Goal: Task Accomplishment & Management: Manage account settings

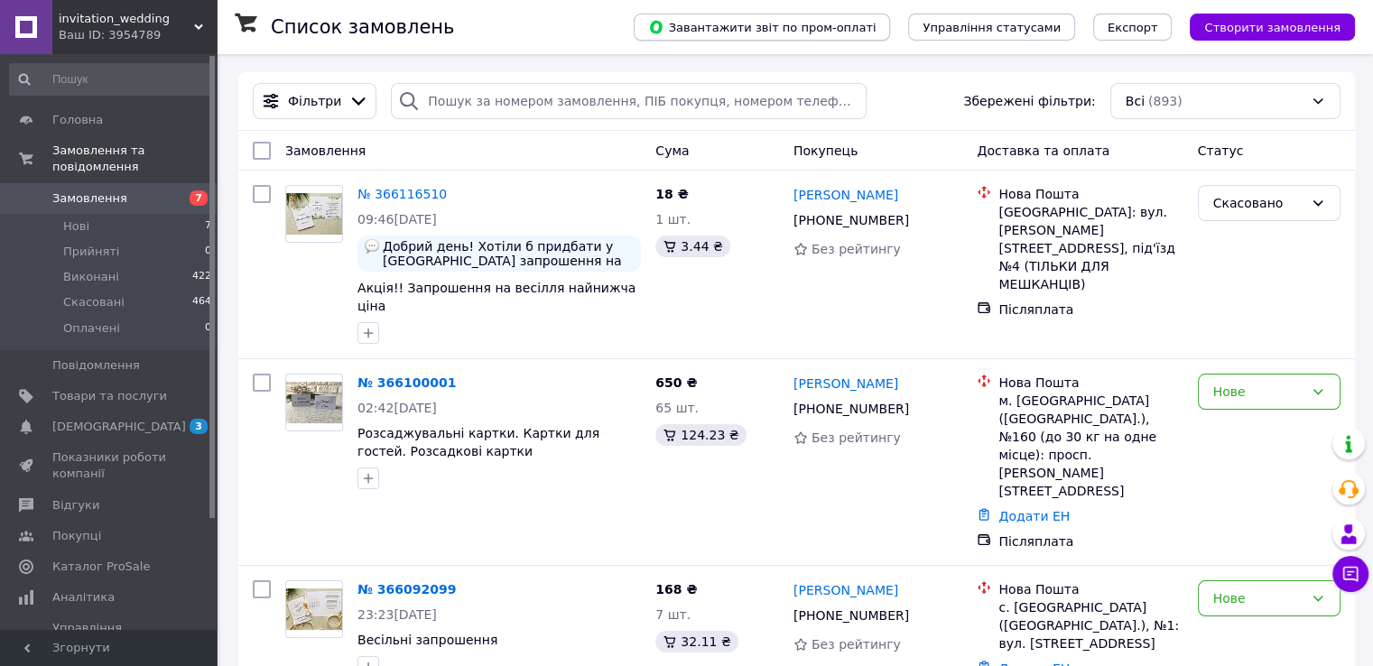
scroll to position [581, 0]
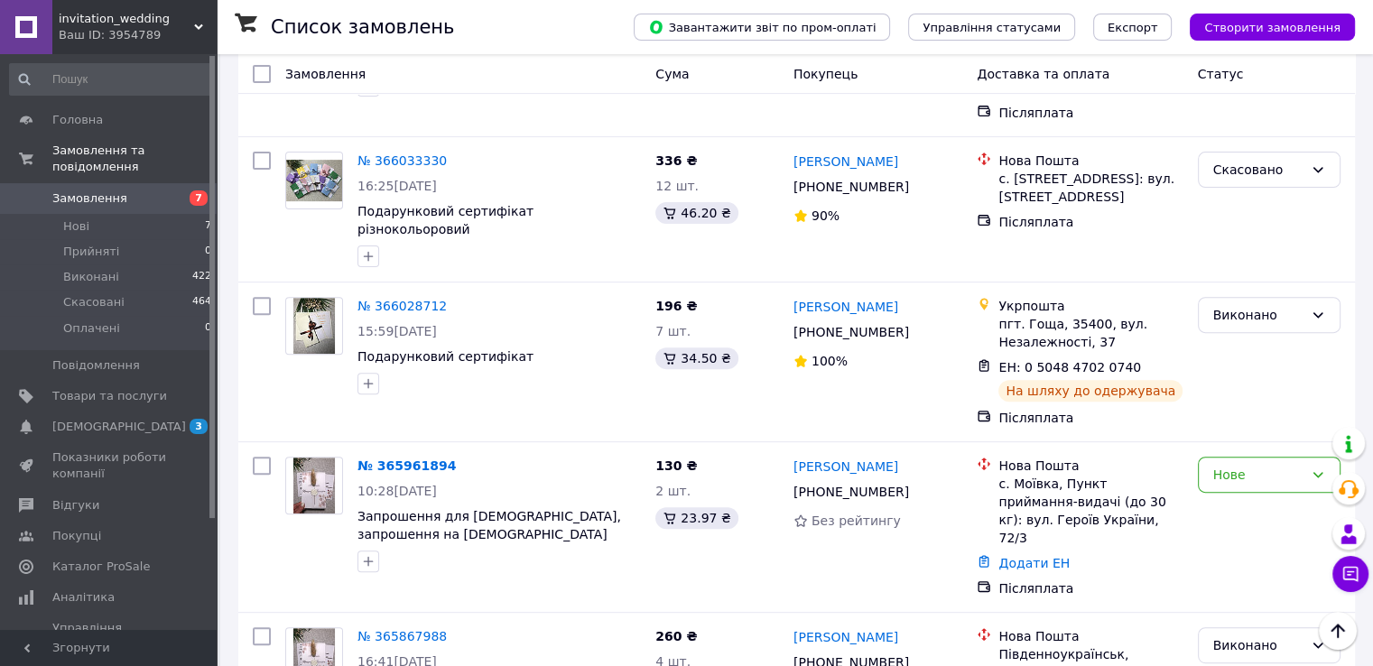
scroll to position [581, 0]
click at [1354, 575] on icon at bounding box center [1350, 574] width 18 height 18
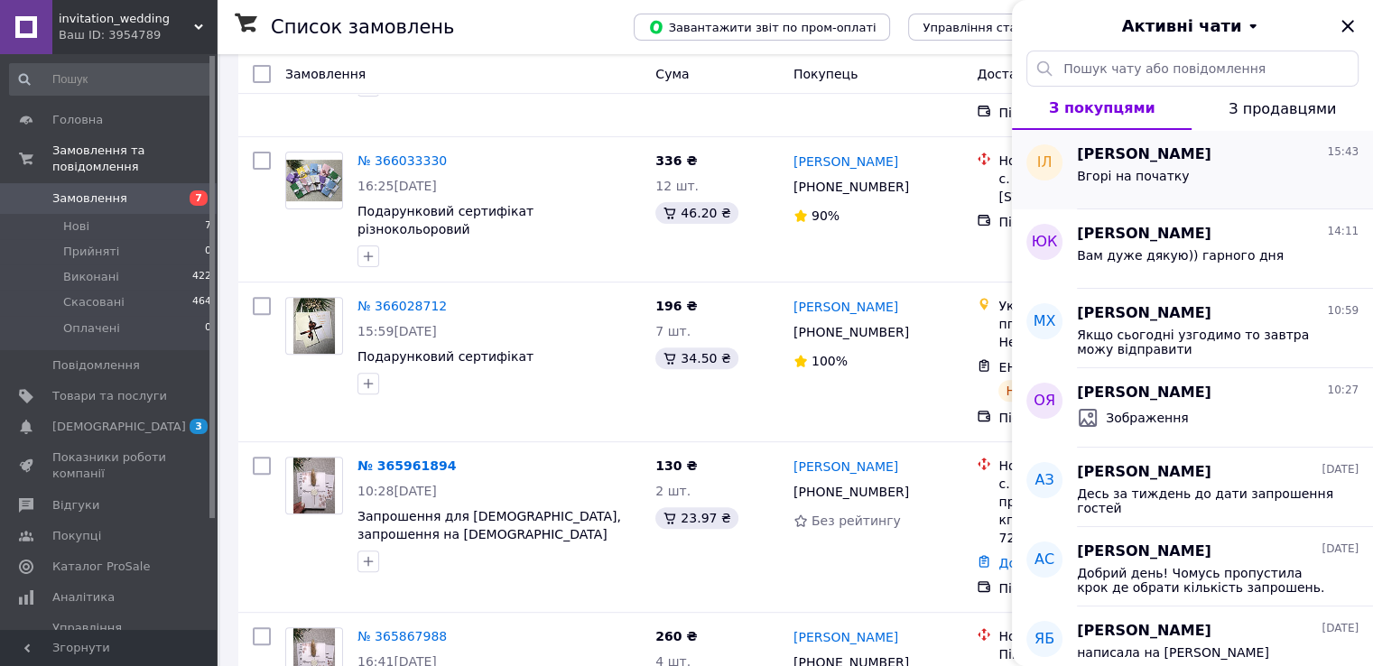
click at [1275, 171] on div "Вгорі на початку" at bounding box center [1218, 179] width 282 height 29
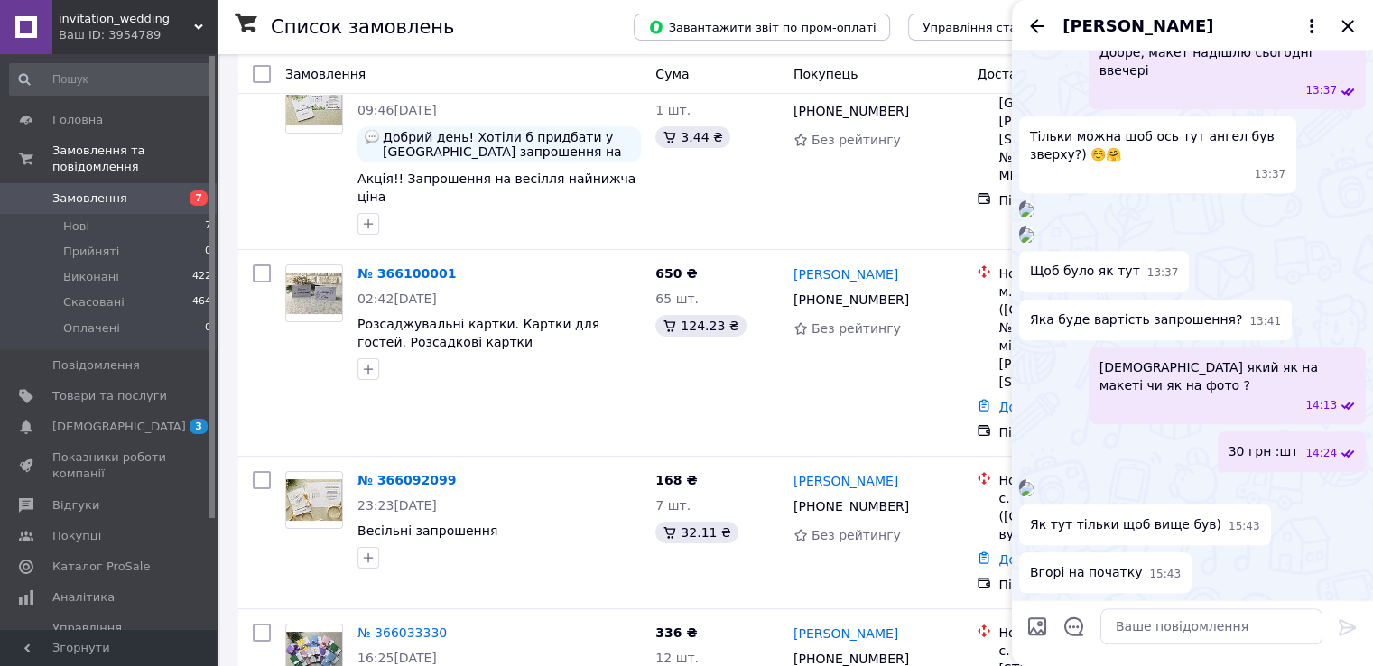
scroll to position [0, 0]
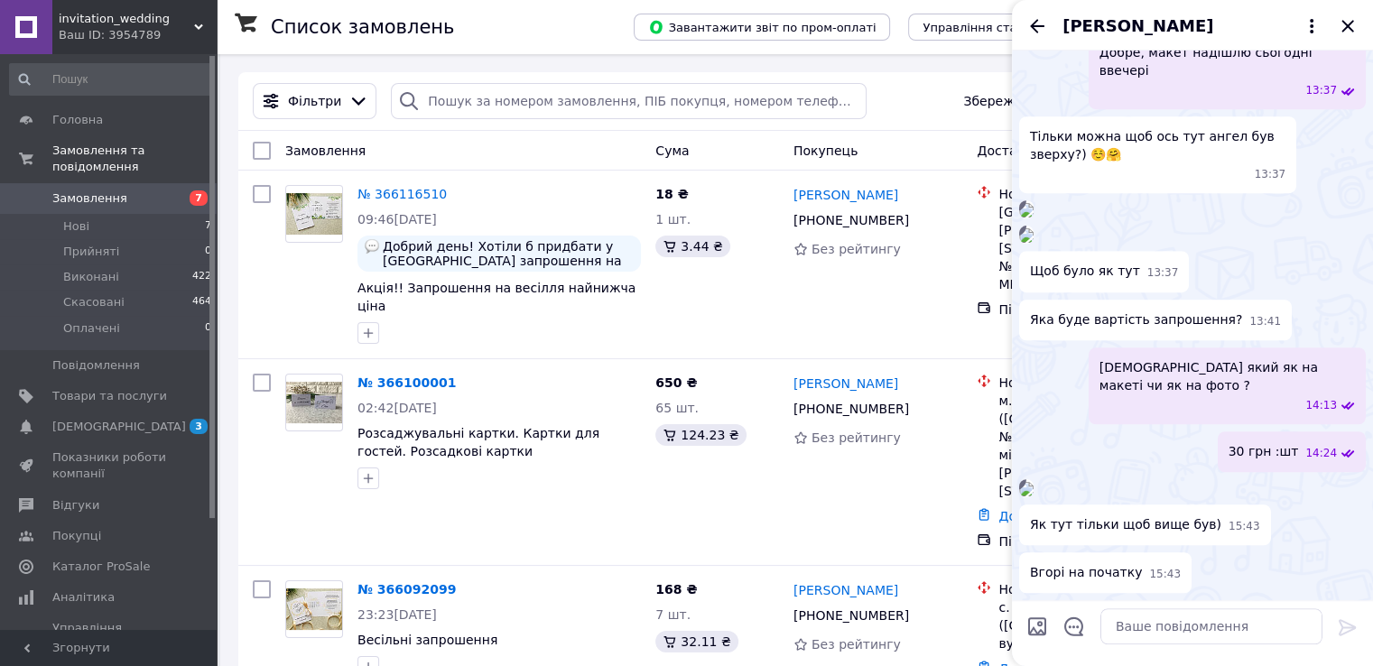
click at [1034, 228] on img at bounding box center [1026, 235] width 14 height 14
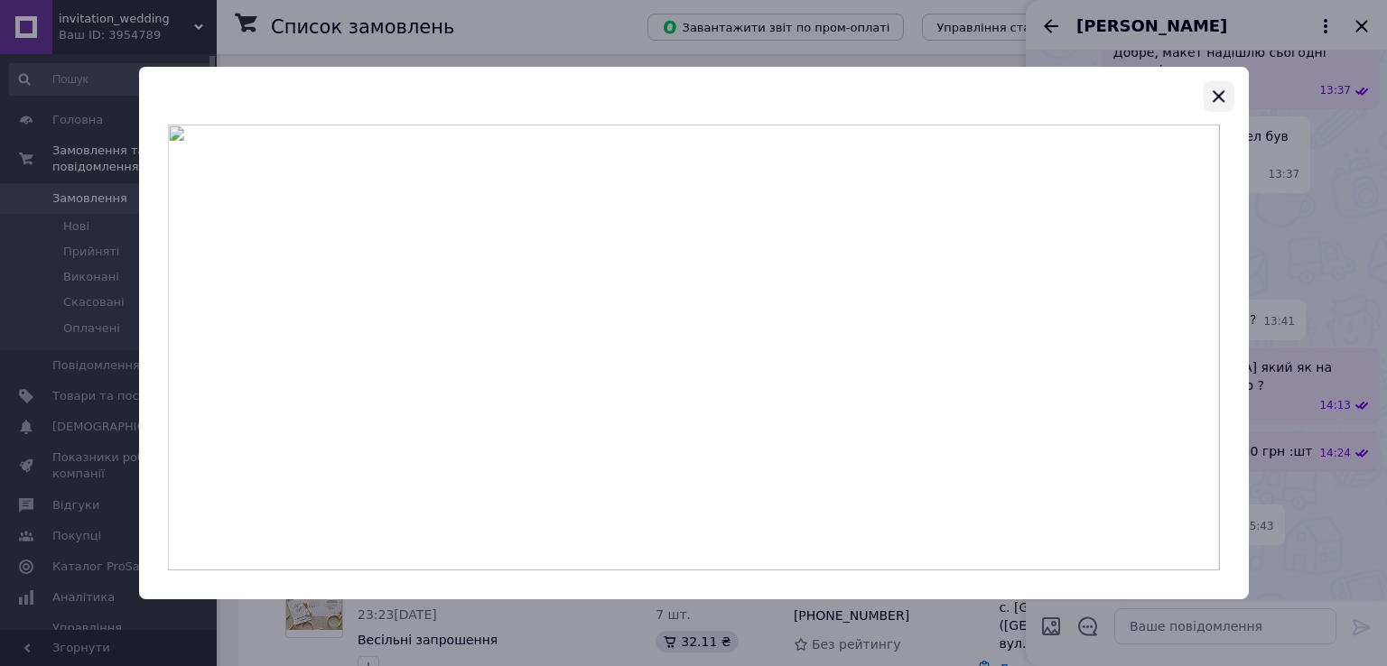
click at [1218, 98] on icon "button" at bounding box center [1218, 97] width 22 height 22
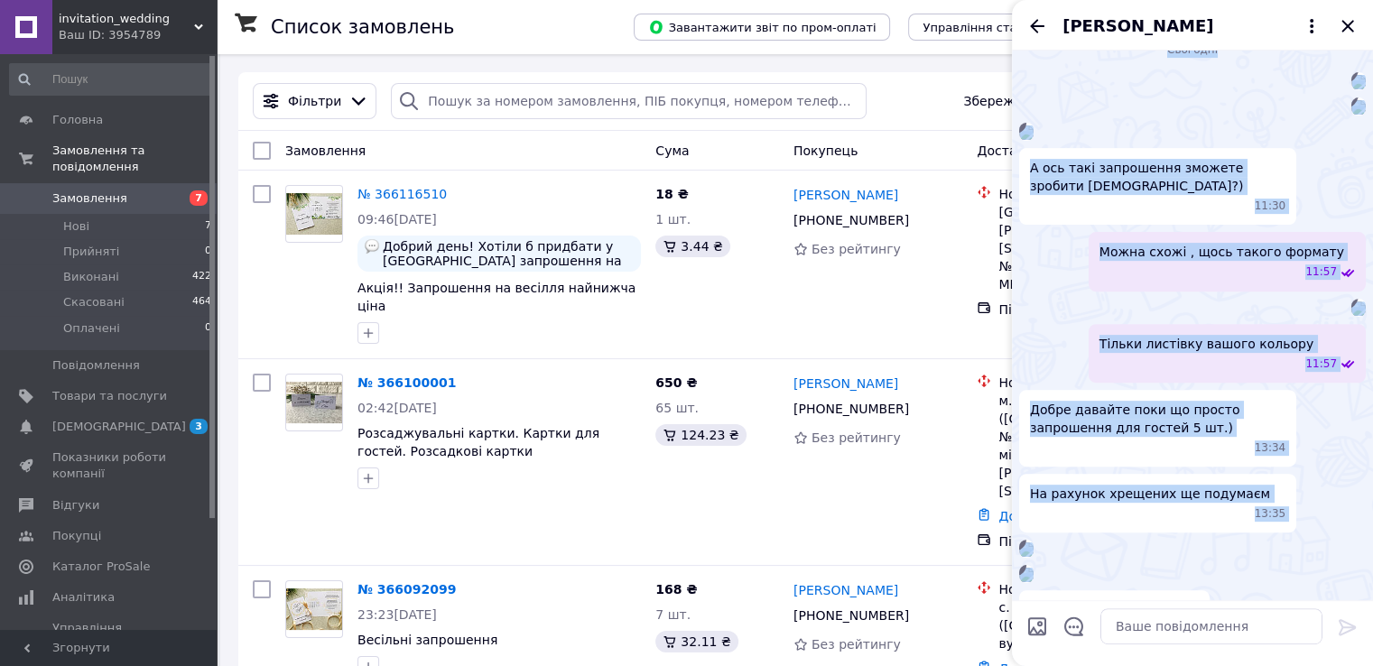
scroll to position [79, 0]
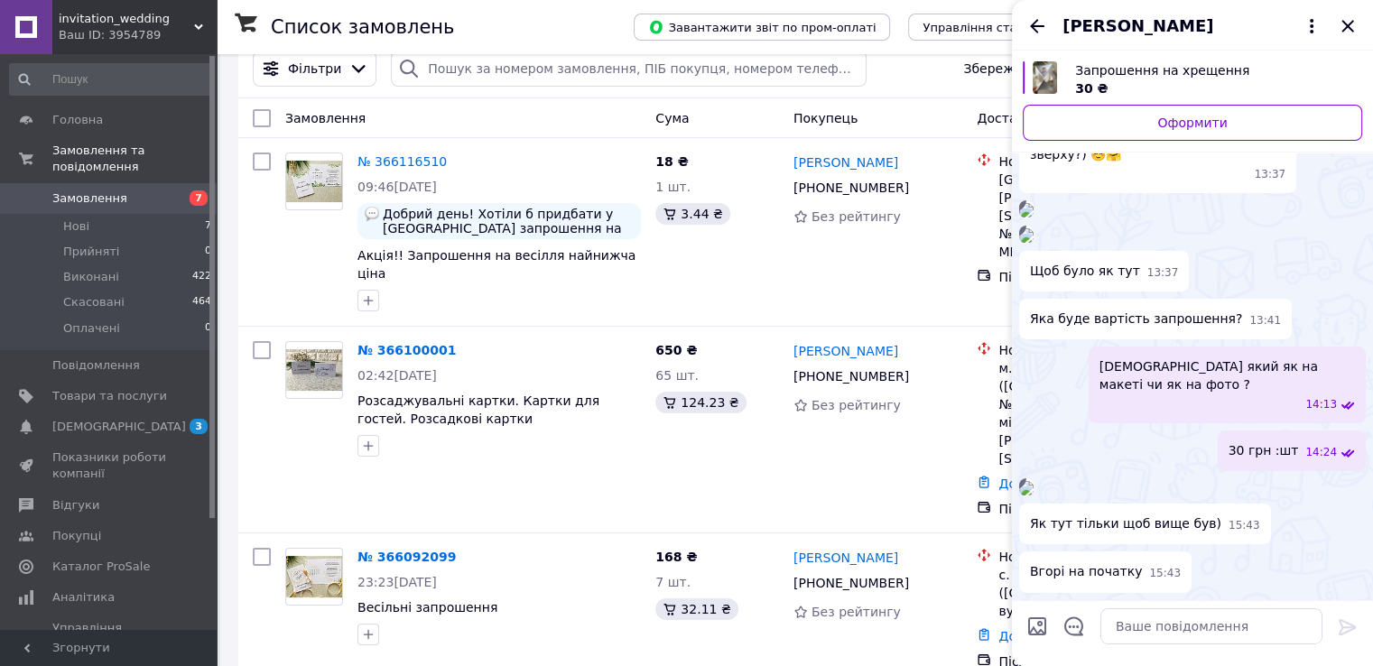
scroll to position [36, 0]
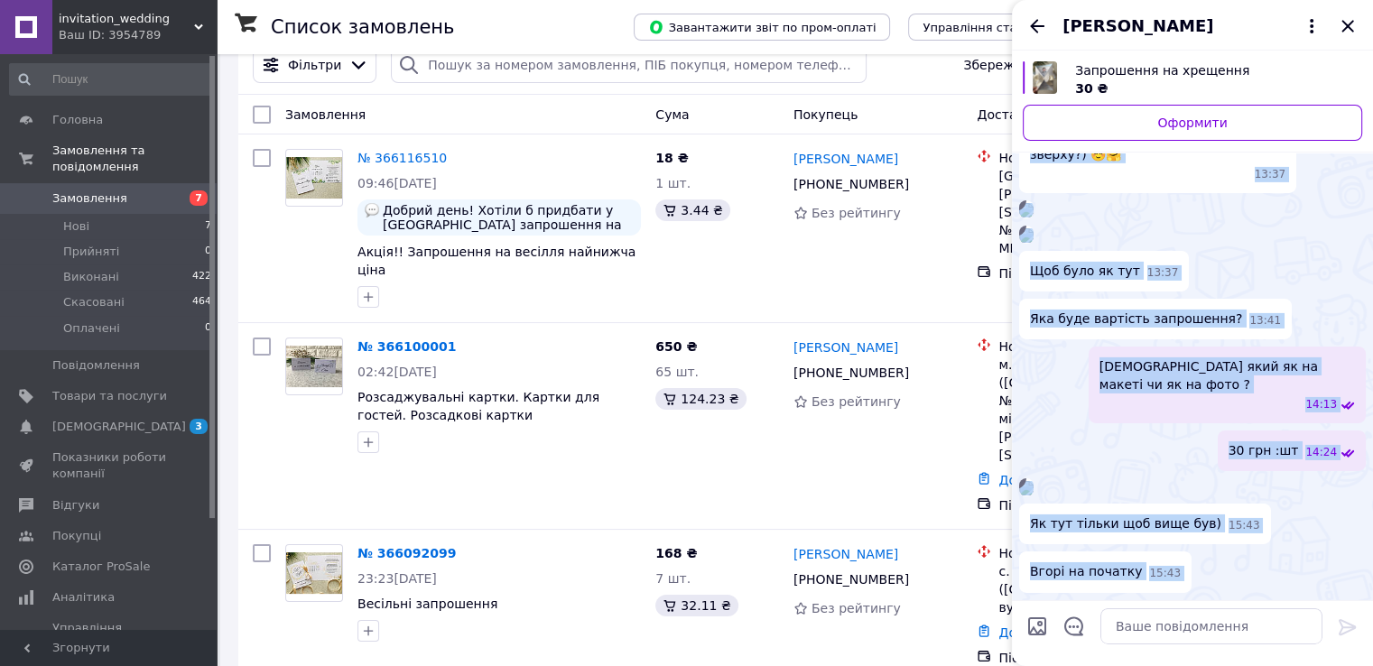
scroll to position [8011, 0]
drag, startPoint x: 1130, startPoint y: 413, endPoint x: 1147, endPoint y: 613, distance: 200.2
click at [1147, 613] on div "понеділок, 17.03.2025 Добре ) 21:37 Буду чекати ) гарного вечора ) 21:38 середа…" at bounding box center [1192, 359] width 361 height 616
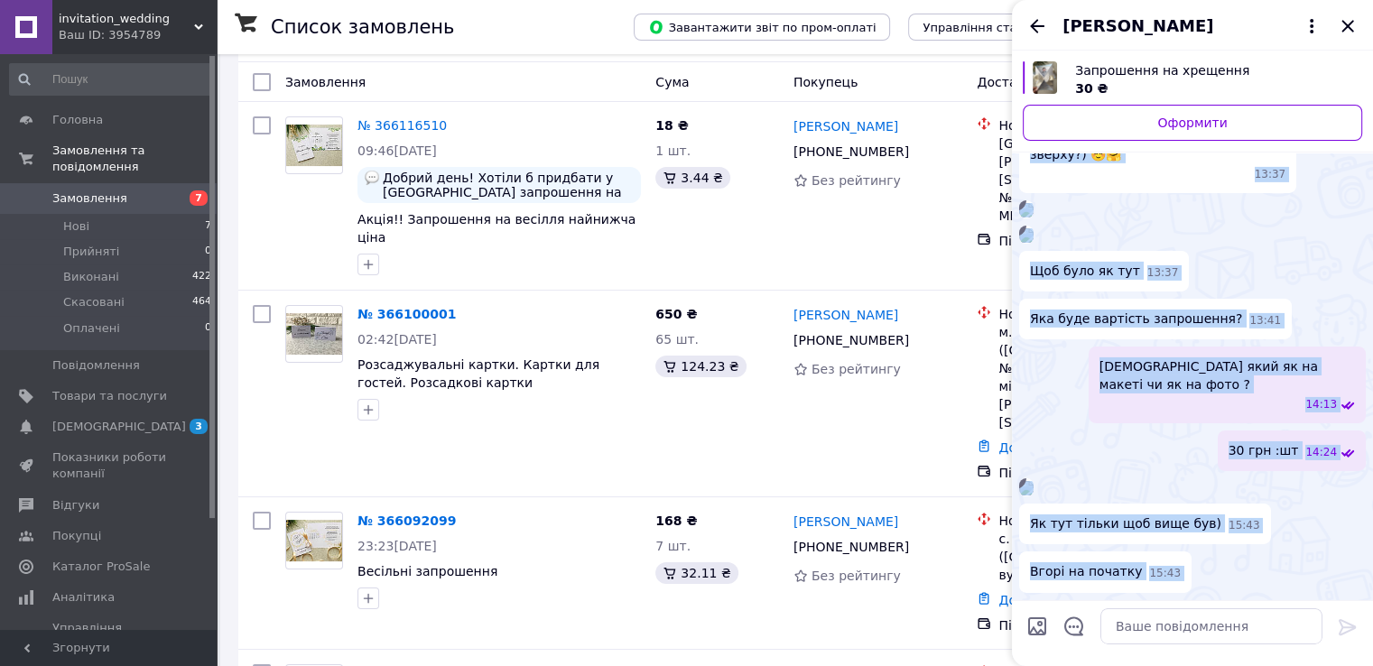
scroll to position [72, 0]
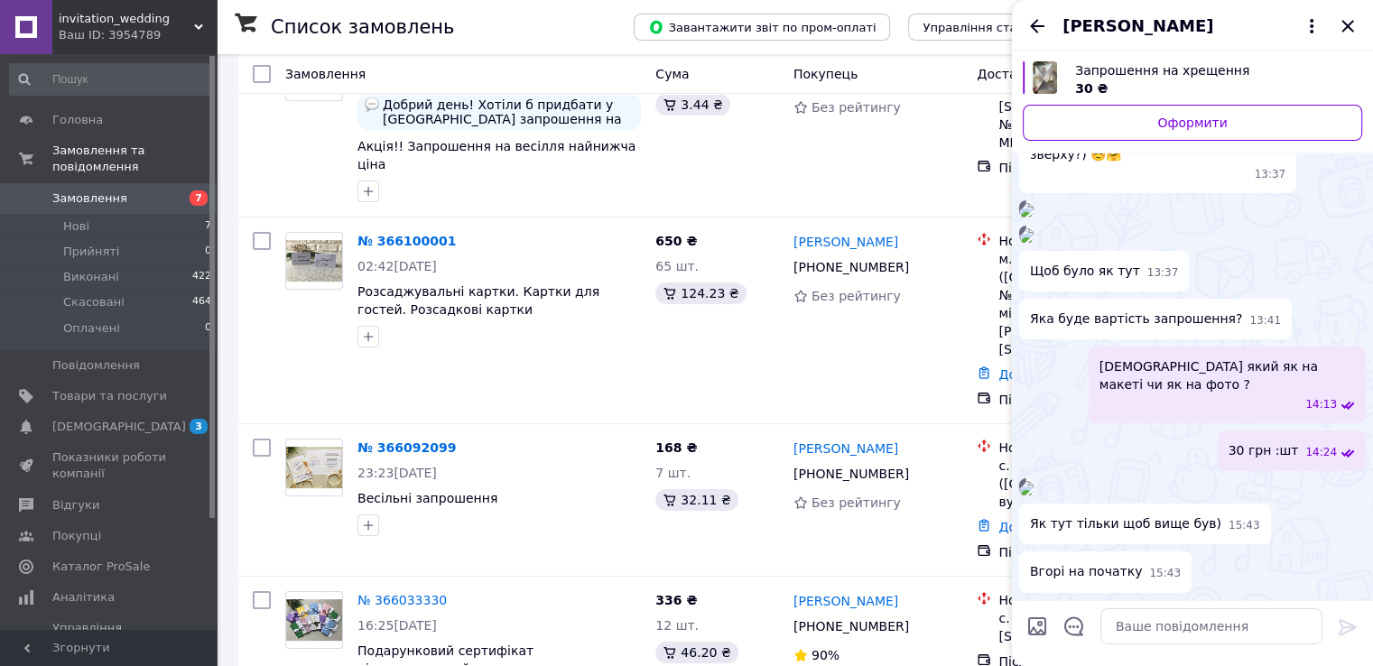
scroll to position [144, 0]
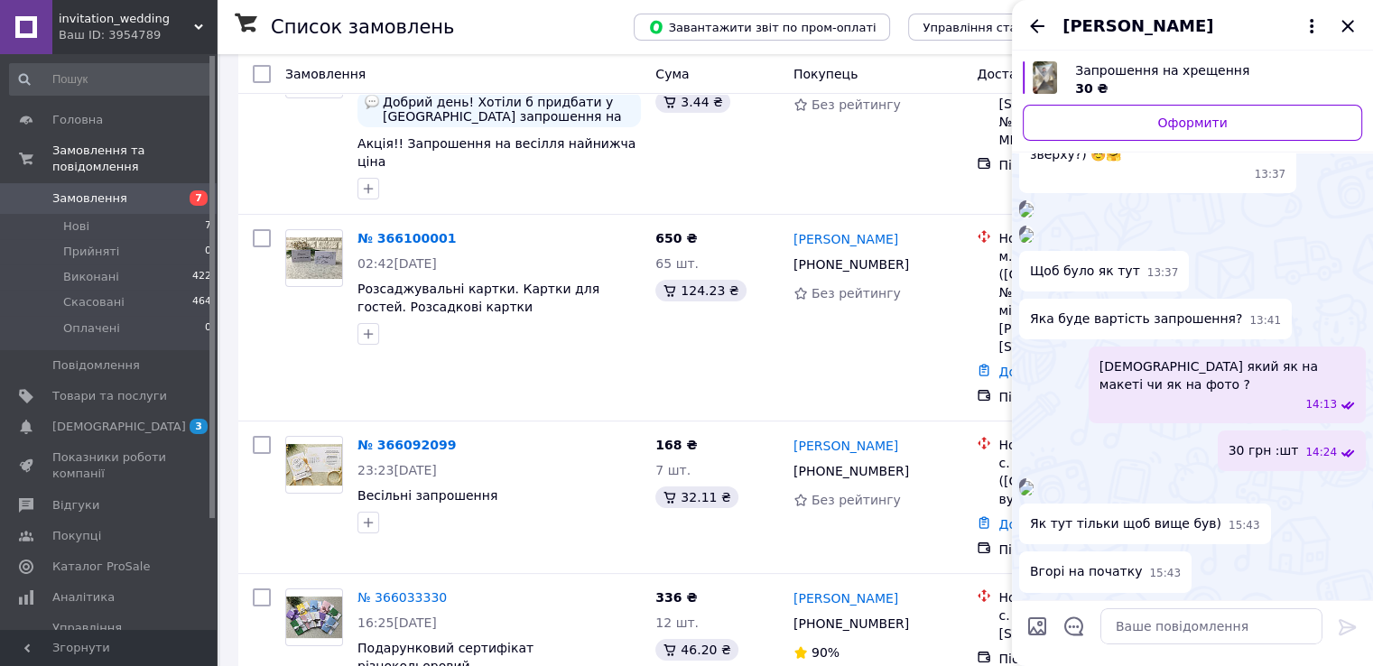
drag, startPoint x: 1109, startPoint y: 512, endPoint x: 1092, endPoint y: 346, distance: 166.9
drag, startPoint x: 1092, startPoint y: 346, endPoint x: 1104, endPoint y: 311, distance: 36.3
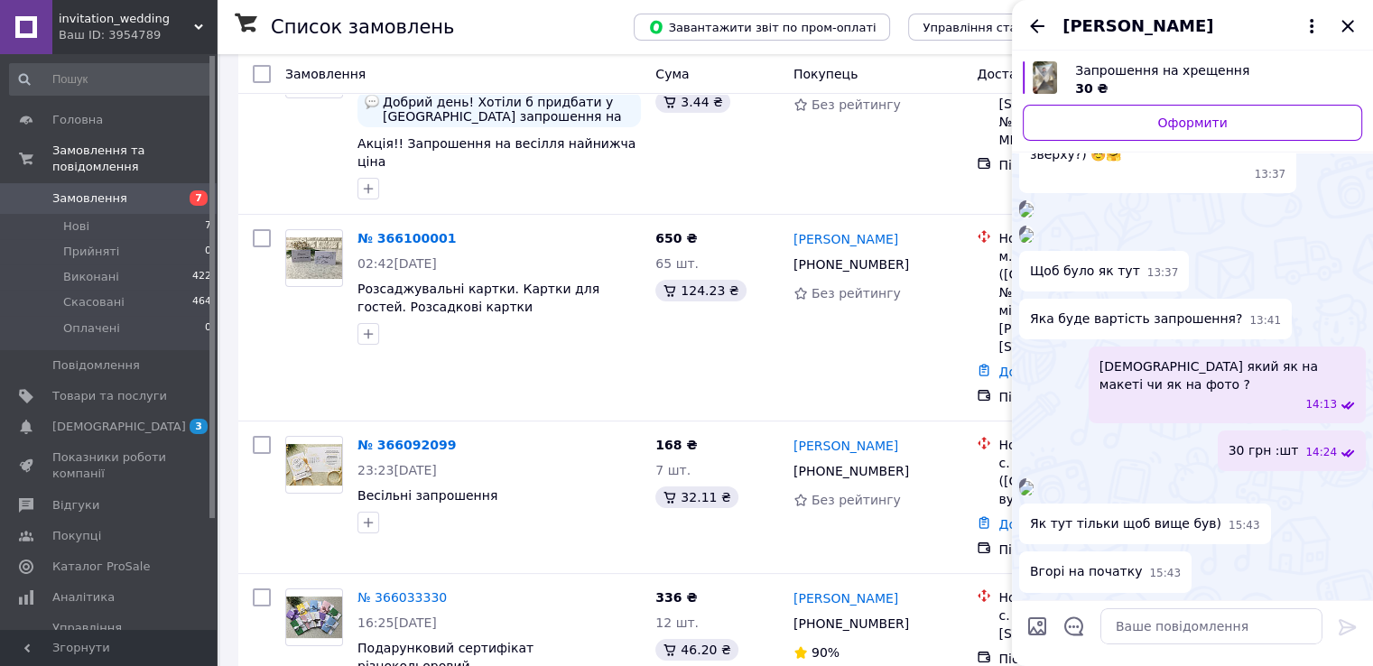
drag, startPoint x: 1168, startPoint y: 247, endPoint x: 1185, endPoint y: 302, distance: 57.7
copy span "25.10.25 о 10:00 в м.Канів, Успенський собор Святкування продовжиться о 14:00 в…"
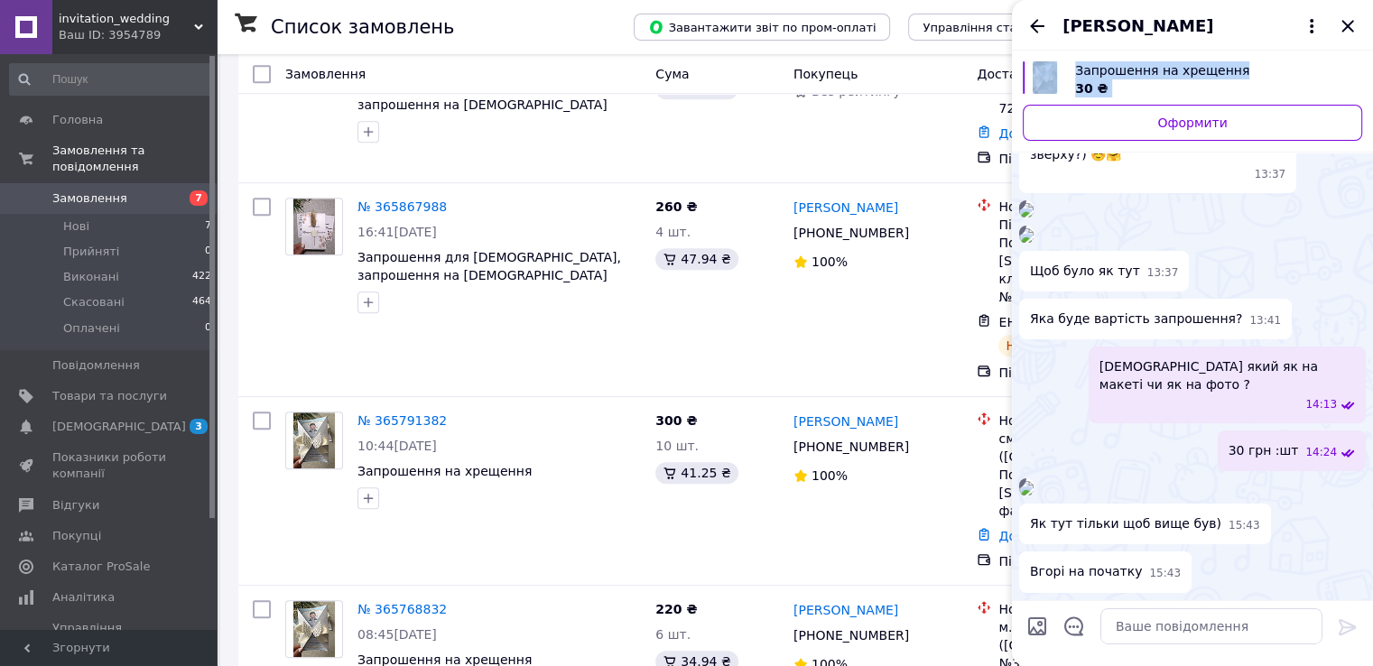
scroll to position [10727, 0]
drag, startPoint x: 1099, startPoint y: 466, endPoint x: 1123, endPoint y: 700, distance: 235.9
click at [1273, 623] on textarea at bounding box center [1211, 626] width 222 height 36
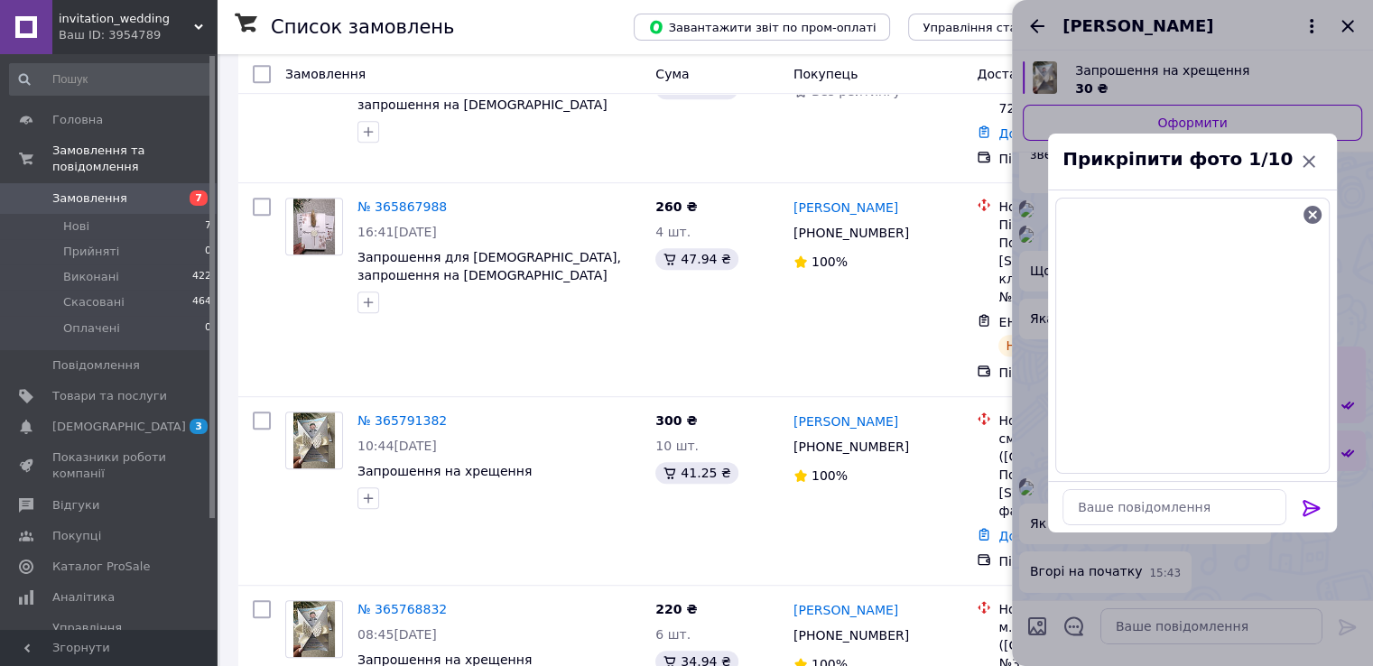
drag, startPoint x: 1327, startPoint y: 521, endPoint x: 1316, endPoint y: 512, distance: 14.1
click at [1316, 512] on div at bounding box center [1312, 511] width 36 height 42
click at [1316, 512] on icon at bounding box center [1312, 508] width 22 height 22
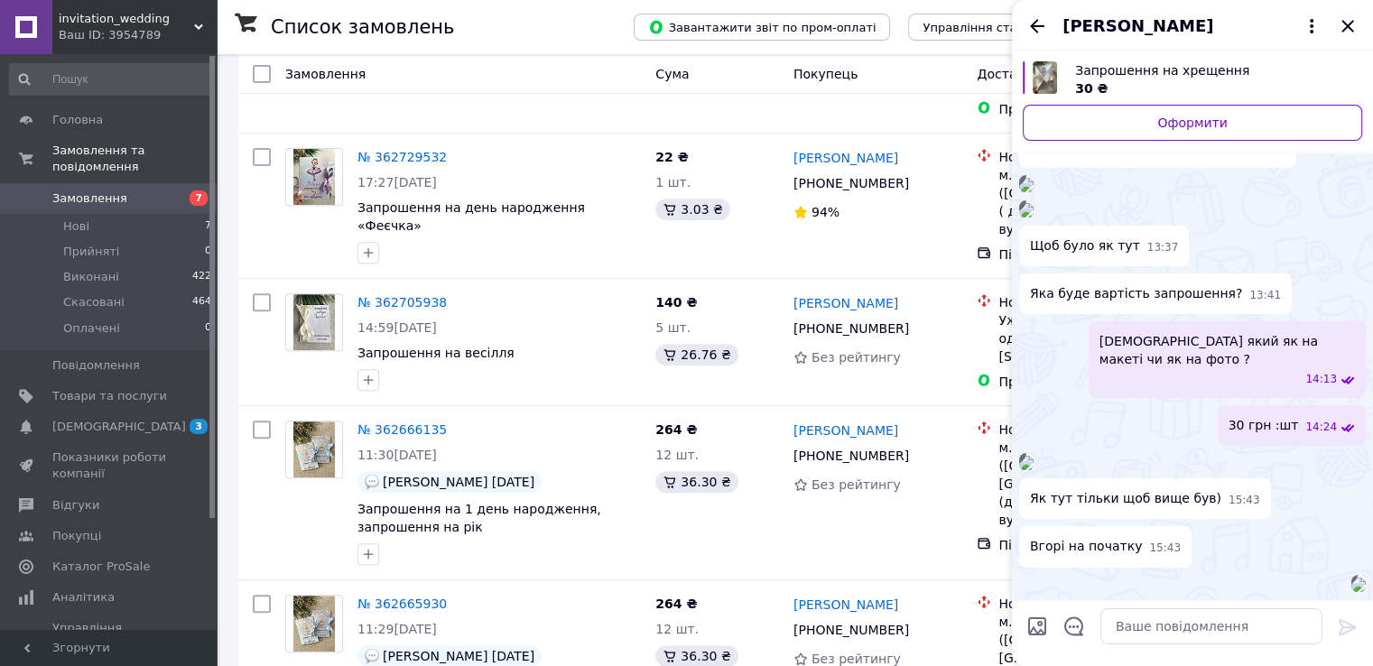
scroll to position [15132, 0]
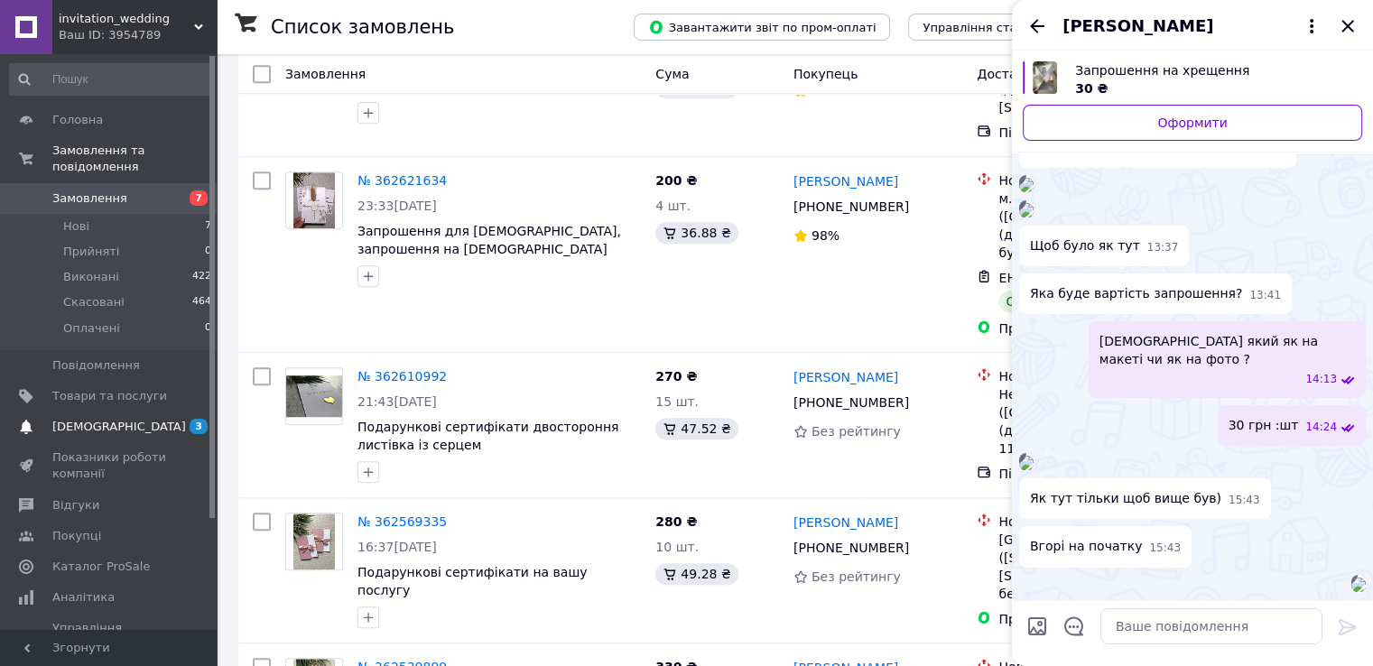
click at [162, 419] on span "[DEMOGRAPHIC_DATA]" at bounding box center [109, 427] width 115 height 16
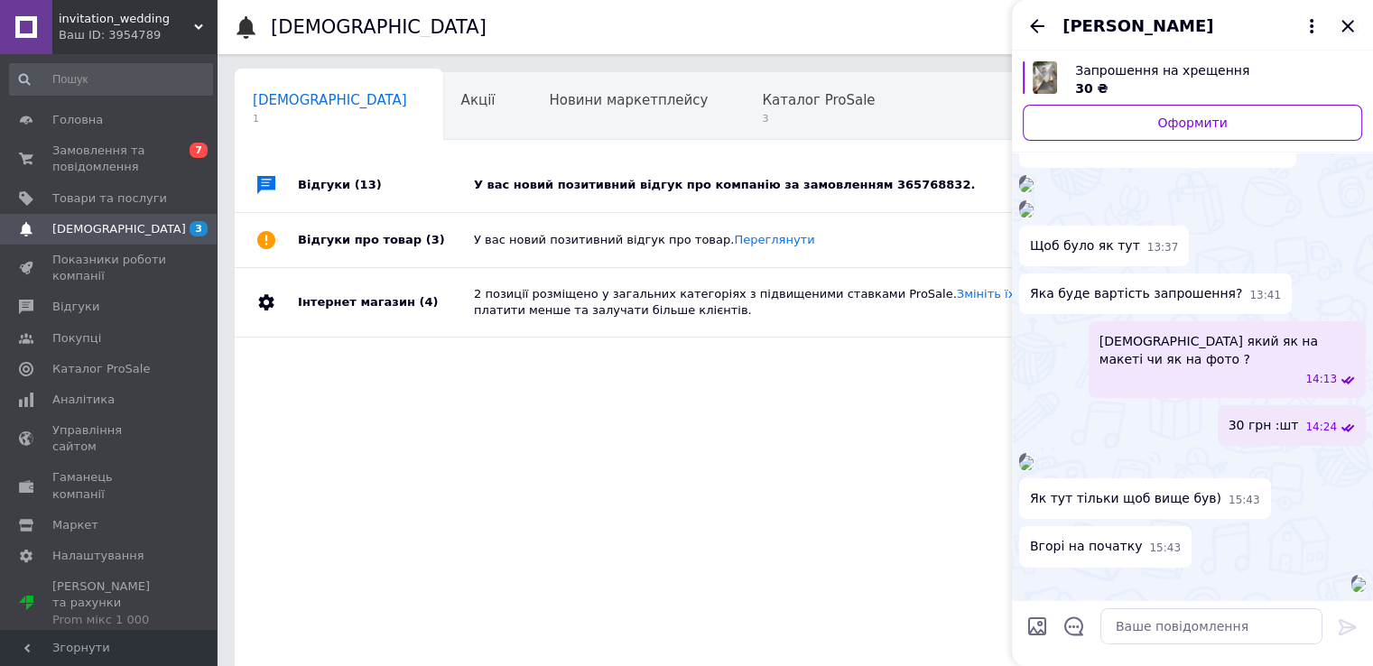
click at [1350, 16] on icon "Закрити" at bounding box center [1348, 26] width 22 height 22
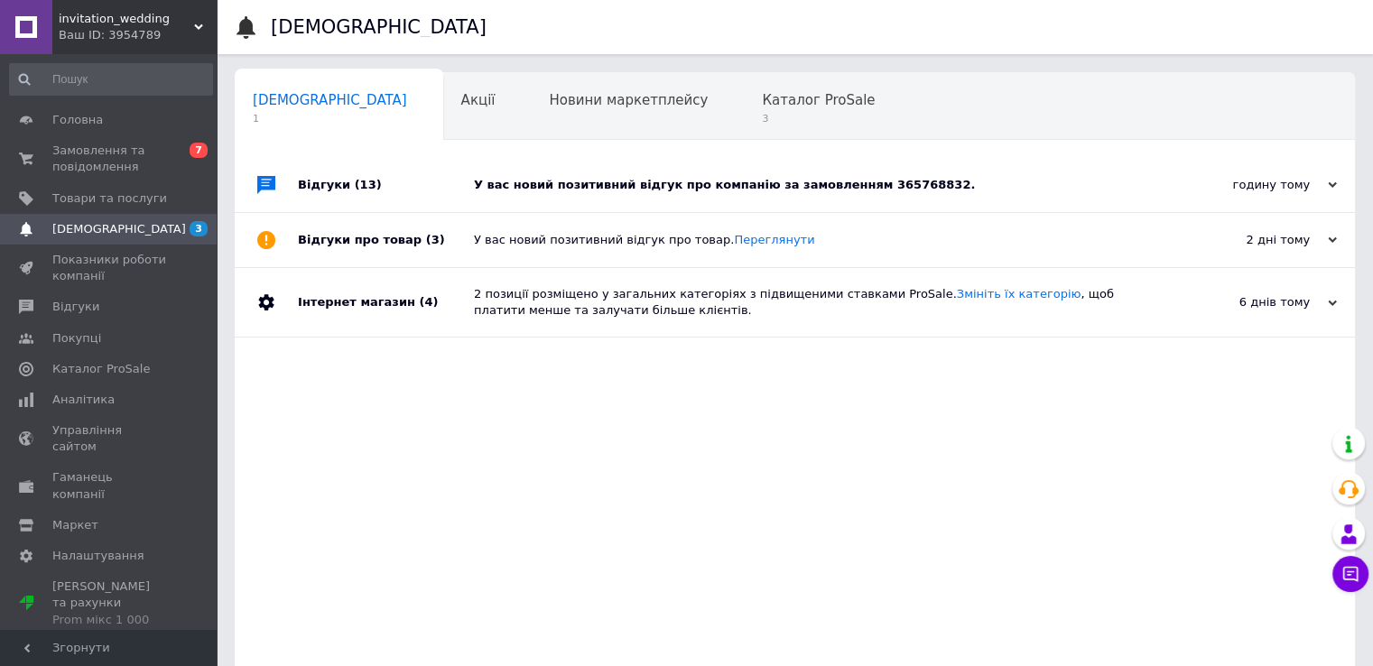
click at [1066, 169] on div "У вас новий позитивний відгук про компанію за замовленням 365768832." at bounding box center [815, 185] width 682 height 54
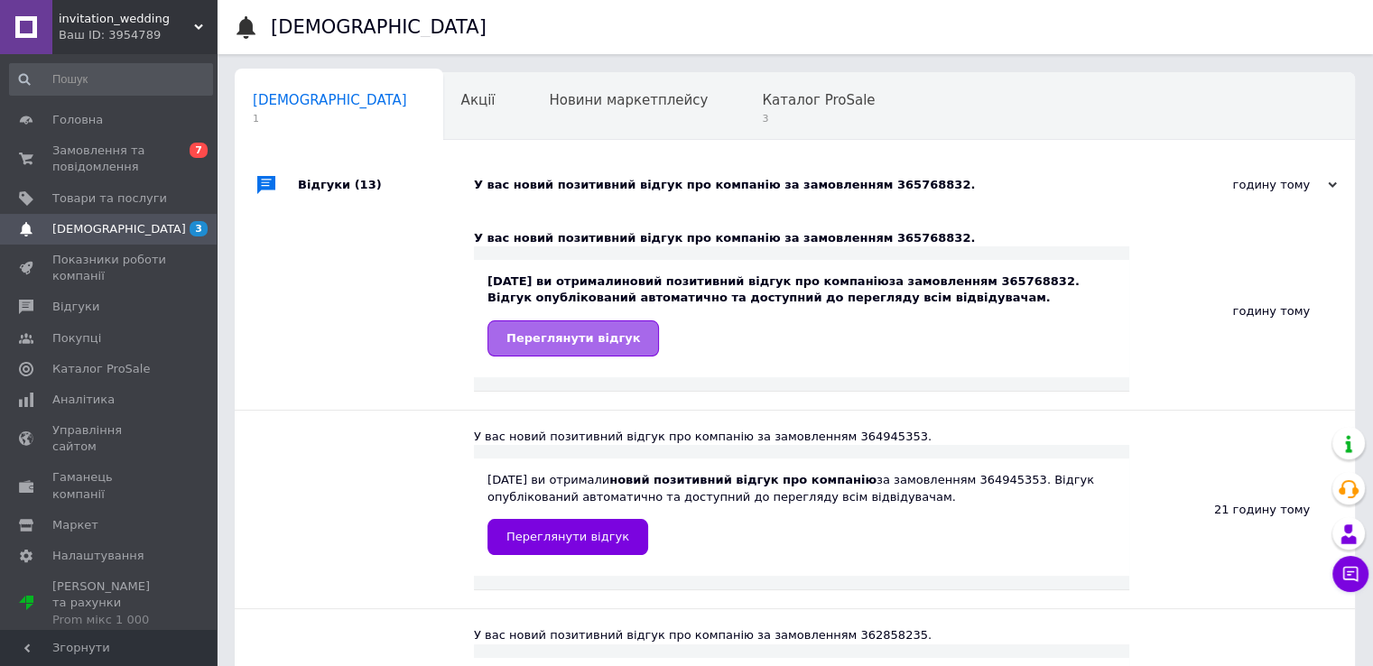
click at [596, 333] on span "Переглянути відгук" at bounding box center [573, 338] width 134 height 14
click at [130, 163] on span "Замовлення та повідомлення" at bounding box center [109, 159] width 115 height 32
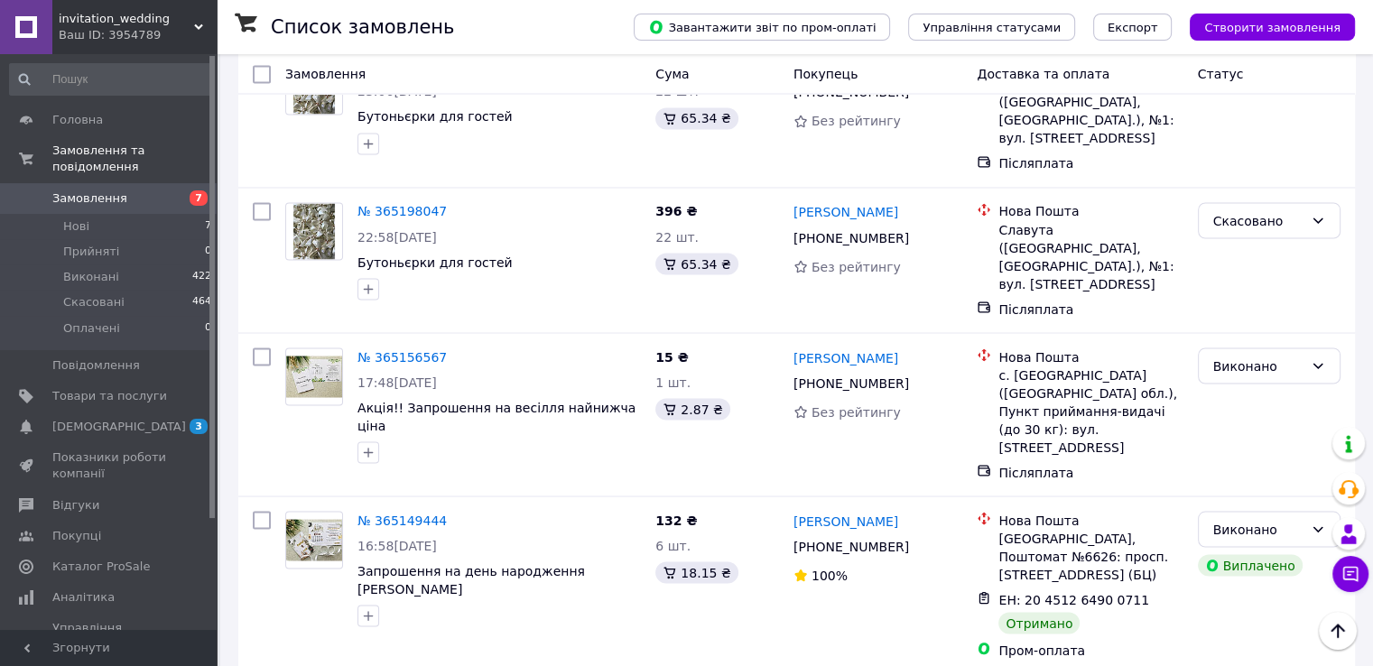
scroll to position [3228, 0]
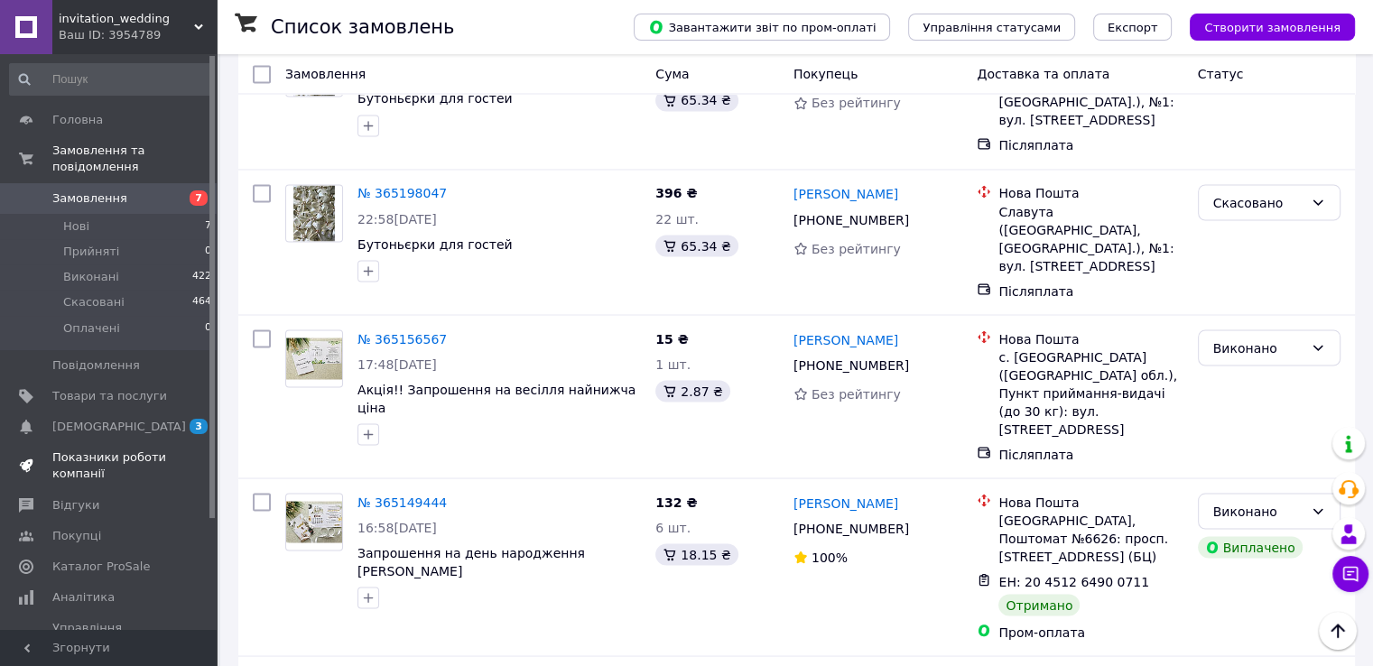
click at [144, 442] on link "Показники роботи компанії" at bounding box center [111, 465] width 222 height 47
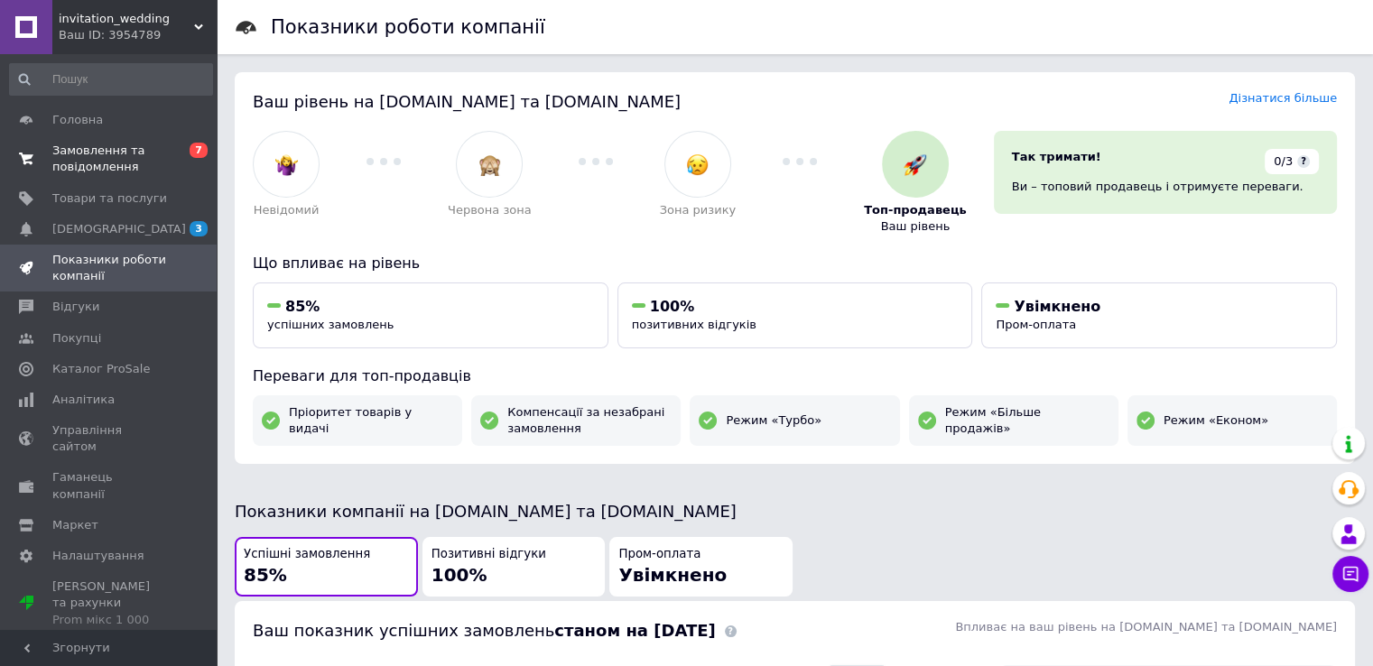
click at [155, 156] on span "Замовлення та повідомлення" at bounding box center [109, 159] width 115 height 32
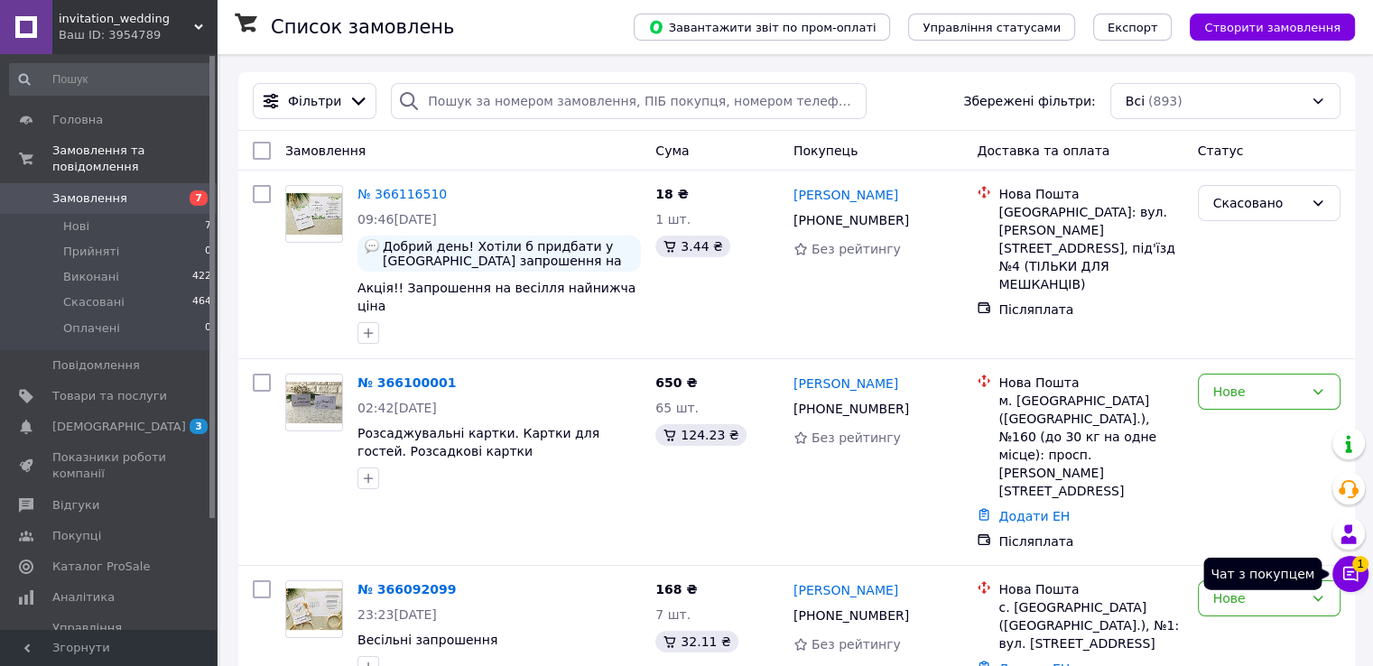
click at [1350, 575] on icon at bounding box center [1350, 574] width 15 height 15
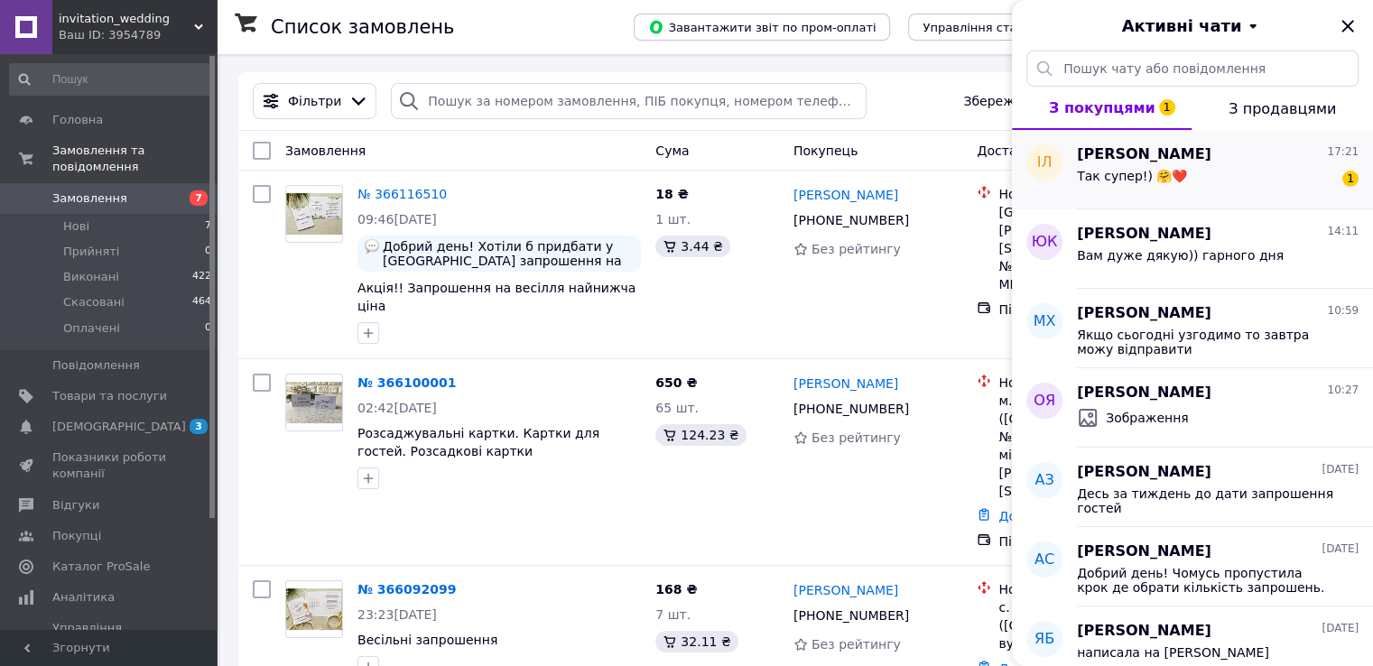
click at [1288, 180] on div "Так супер!) 🤗❤️ 1" at bounding box center [1218, 179] width 282 height 29
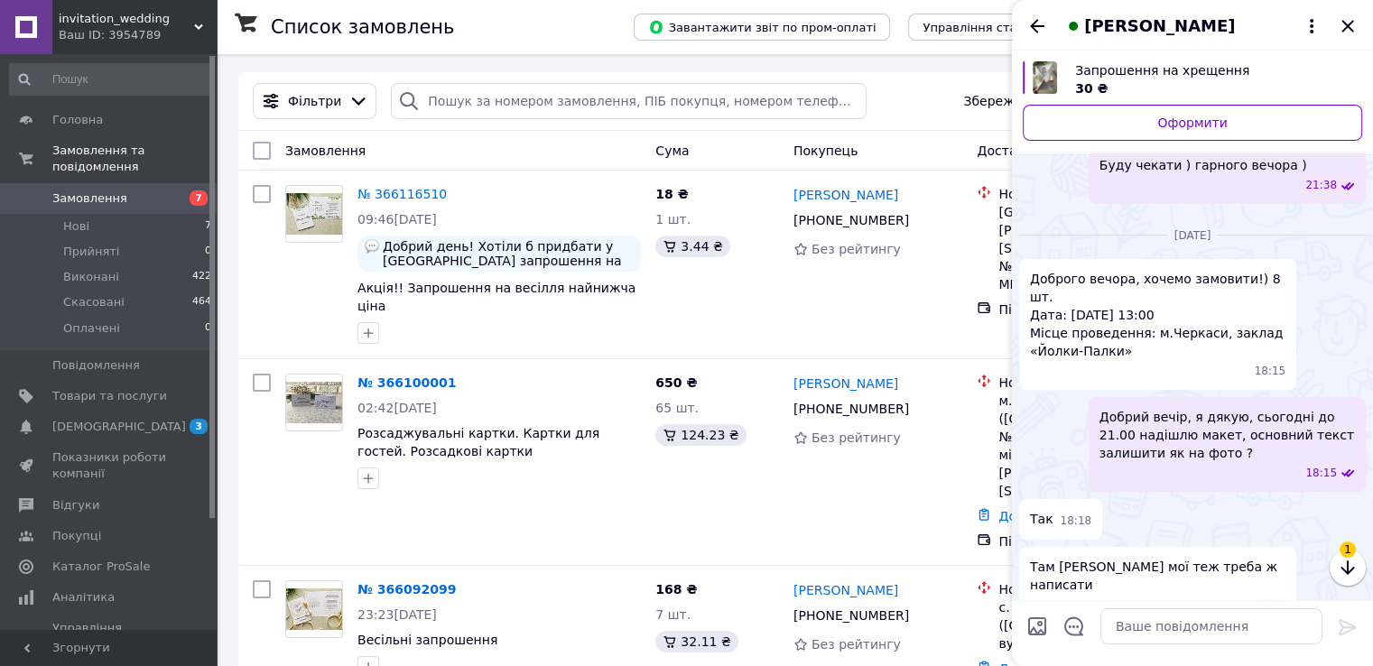
scroll to position [11025, 0]
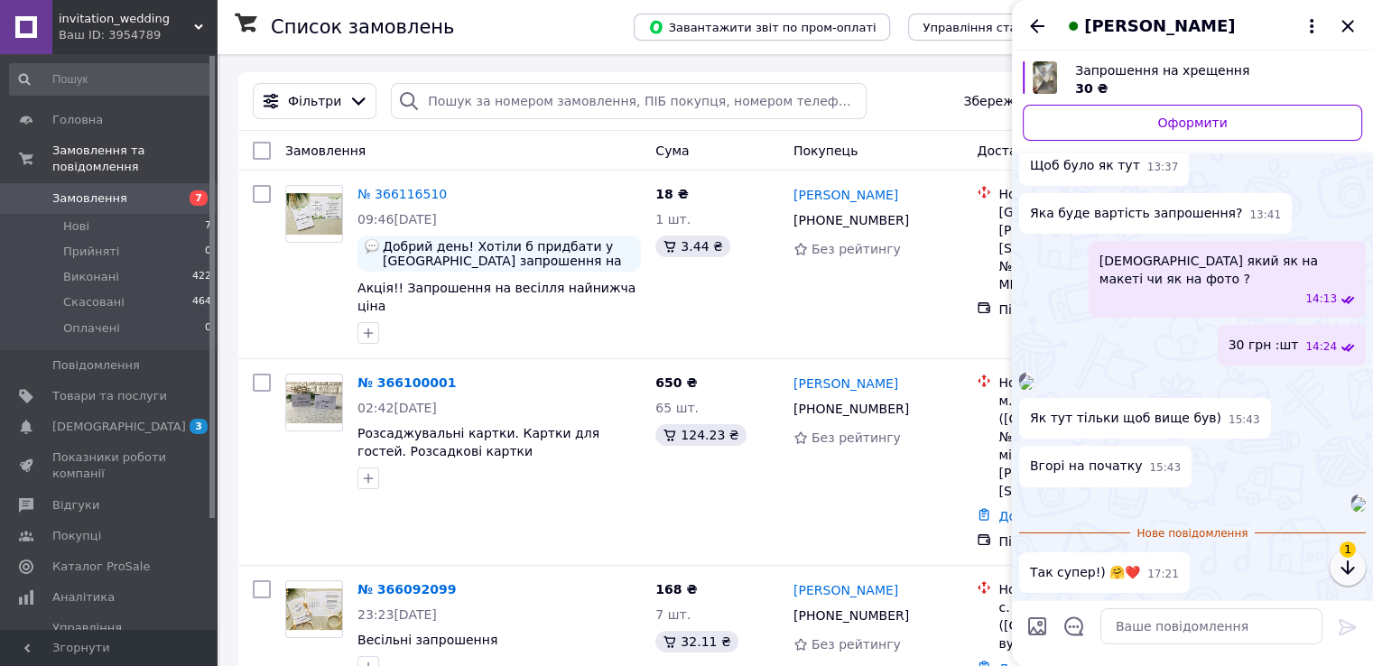
click at [1337, 571] on icon "button" at bounding box center [1348, 568] width 22 height 22
click at [1343, 570] on icon "button" at bounding box center [1348, 568] width 14 height 14
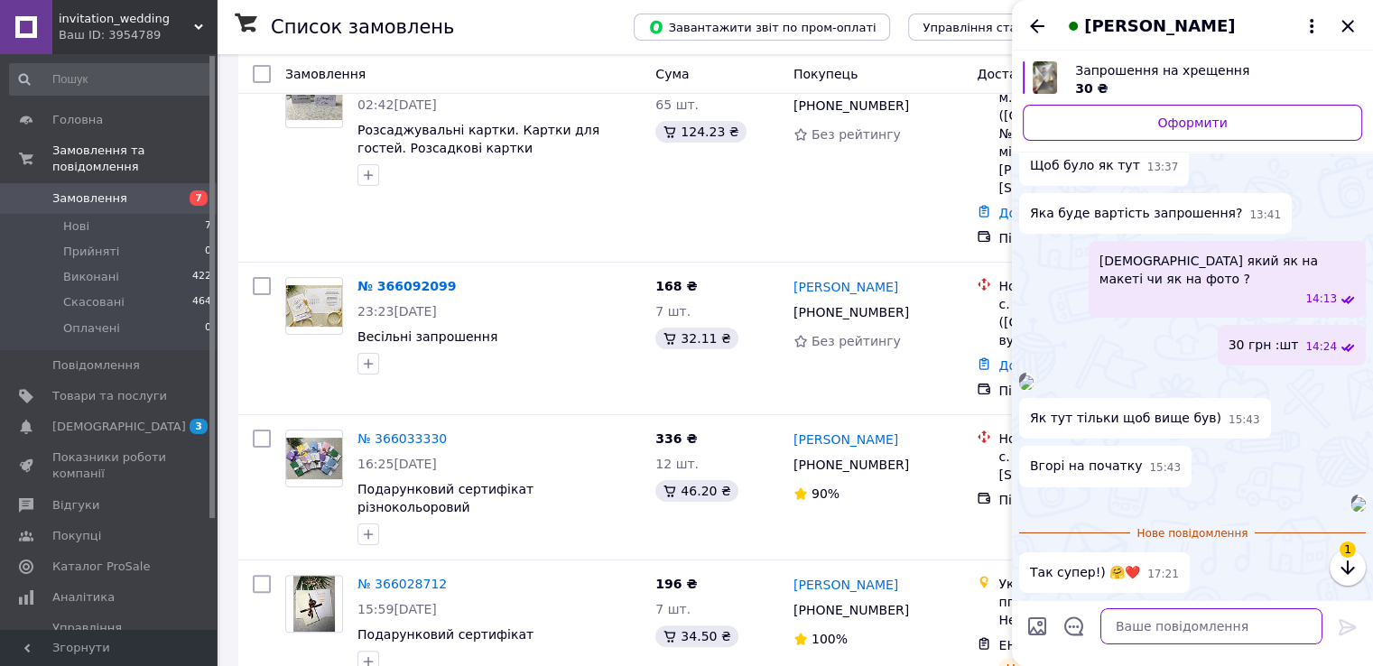
click at [1213, 629] on textarea at bounding box center [1211, 626] width 222 height 36
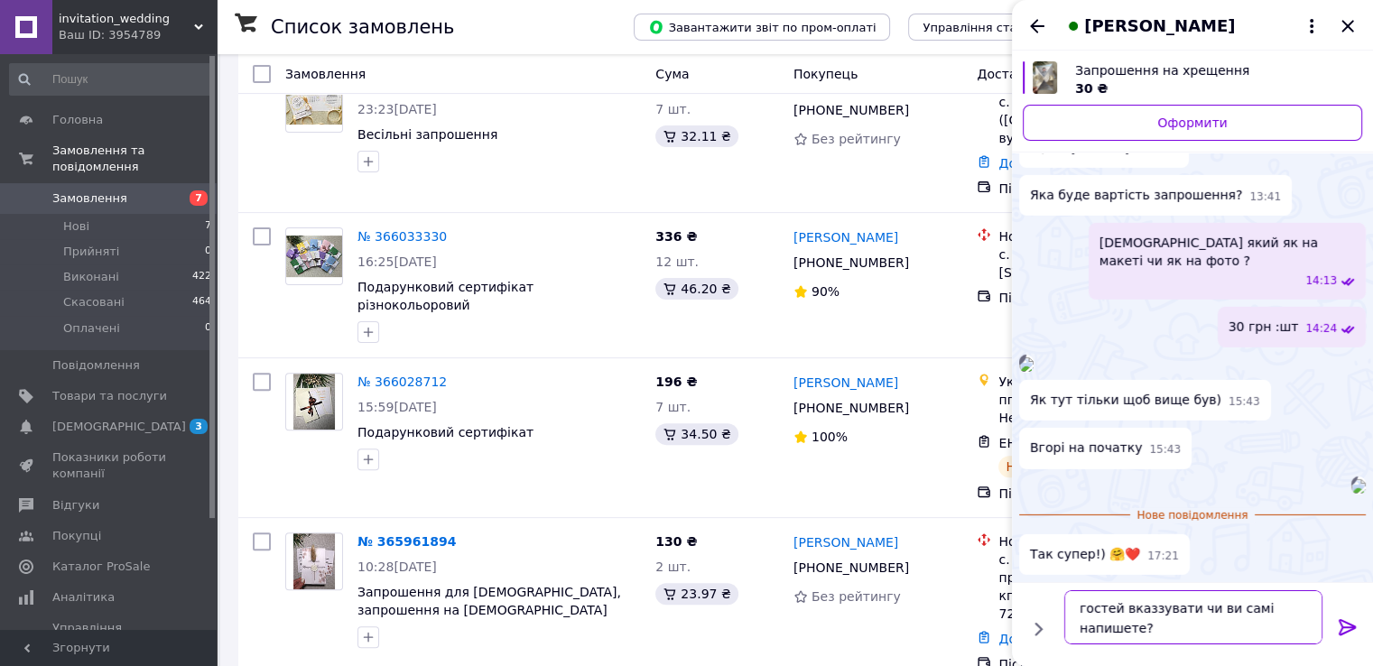
type textarea "гостей вказувати чи ви самі напишете?"
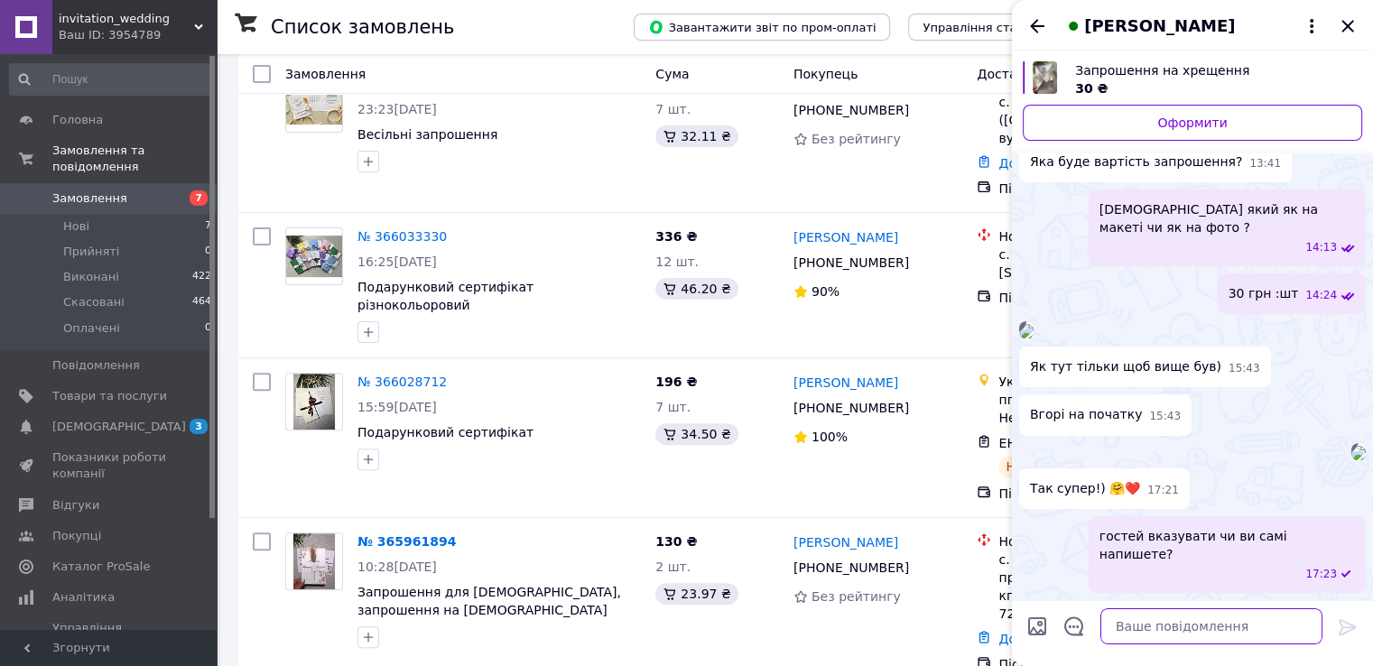
scroll to position [11170, 0]
click at [172, 419] on span "3" at bounding box center [192, 427] width 50 height 16
